Goal: Navigation & Orientation: Find specific page/section

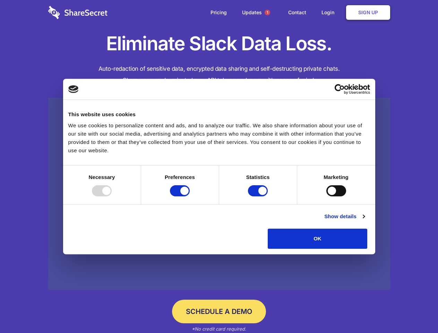
click at [112, 196] on div at bounding box center [102, 190] width 20 height 11
click at [190, 196] on input "Preferences" at bounding box center [180, 190] width 20 height 11
checkbox input "false"
click at [258, 196] on input "Statistics" at bounding box center [258, 190] width 20 height 11
checkbox input "false"
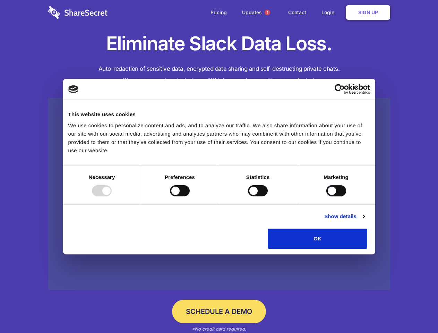
click at [326, 196] on input "Marketing" at bounding box center [336, 190] width 20 height 11
checkbox input "true"
click at [364, 220] on link "Show details" at bounding box center [344, 216] width 40 height 8
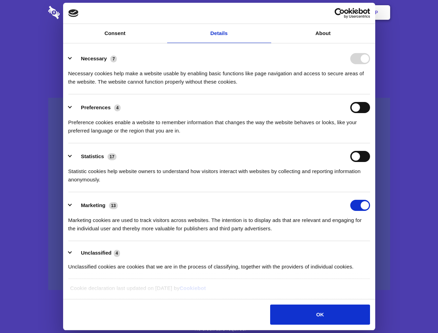
click at [370, 86] on div "Necessary cookies help make a website usable by enabling basic functions like p…" at bounding box center [218, 75] width 301 height 22
click at [267, 12] on span "1" at bounding box center [267, 13] width 6 height 6
